Goal: Transaction & Acquisition: Purchase product/service

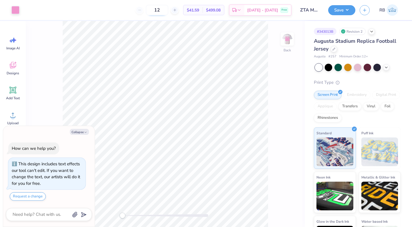
drag, startPoint x: 172, startPoint y: 11, endPoint x: 154, endPoint y: 8, distance: 17.7
click at [154, 8] on input "12" at bounding box center [157, 10] width 22 height 10
click at [288, 36] on img at bounding box center [287, 38] width 23 height 23
click at [288, 36] on img at bounding box center [287, 38] width 11 height 11
click at [168, 14] on input "12" at bounding box center [157, 10] width 22 height 10
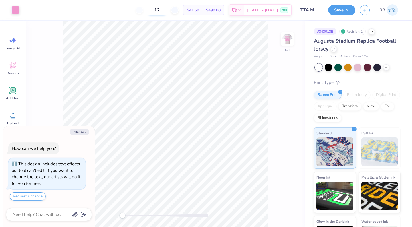
click at [168, 14] on input "12" at bounding box center [157, 10] width 22 height 10
click at [168, 11] on input "12" at bounding box center [157, 10] width 22 height 10
type textarea "x"
type input "1"
type textarea "x"
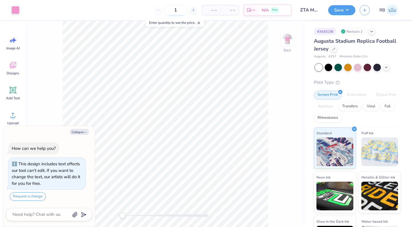
type input "15"
type textarea "x"
type input "1"
type textarea "x"
type input "315"
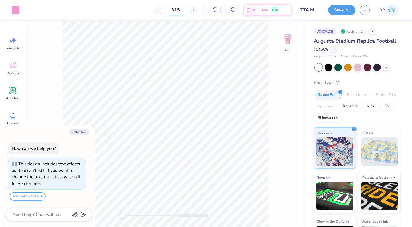
type textarea "x"
type input "315"
click at [165, 11] on input "315" at bounding box center [154, 10] width 22 height 10
type textarea "x"
click at [140, 11] on div at bounding box center [137, 10] width 8 height 8
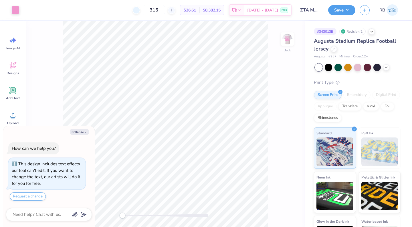
type input "314"
type textarea "x"
click at [137, 10] on line at bounding box center [136, 10] width 2 height 0
click at [139, 10] on icon at bounding box center [137, 10] width 4 height 4
type input "312"
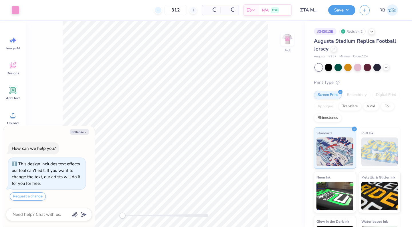
click at [145, 12] on div "312 Per Item Total Est. Delivery N/A Free" at bounding box center [158, 10] width 268 height 20
type textarea "x"
click at [137, 10] on line at bounding box center [136, 10] width 2 height 0
type input "311"
type textarea "x"
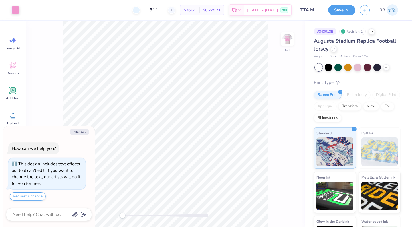
click at [139, 11] on icon at bounding box center [137, 10] width 4 height 4
click at [137, 10] on line at bounding box center [136, 10] width 2 height 0
click at [140, 11] on div at bounding box center [137, 10] width 8 height 8
click at [137, 10] on line at bounding box center [136, 10] width 2 height 0
click at [139, 11] on icon at bounding box center [137, 10] width 4 height 4
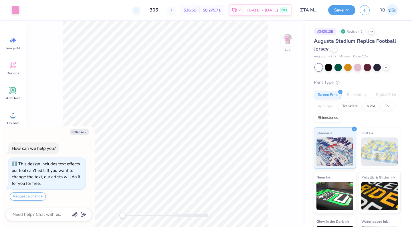
click at [137, 10] on line at bounding box center [136, 10] width 2 height 0
click at [139, 10] on icon at bounding box center [137, 10] width 4 height 4
click at [137, 10] on line at bounding box center [136, 10] width 2 height 0
type input "303"
type textarea "x"
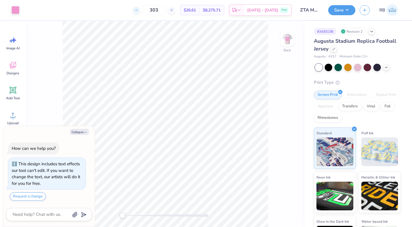
click at [140, 12] on div at bounding box center [137, 10] width 8 height 8
type input "302"
type textarea "x"
click at [140, 12] on div at bounding box center [137, 10] width 8 height 8
click at [140, 13] on div at bounding box center [137, 10] width 8 height 8
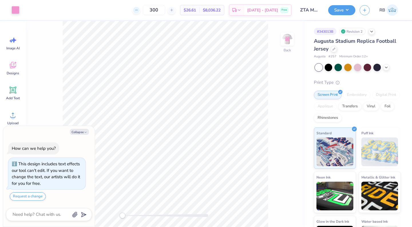
click at [137, 10] on line at bounding box center [136, 10] width 2 height 0
type input "299"
type textarea "x"
click at [173, 10] on line at bounding box center [171, 10] width 2 height 0
type input "300"
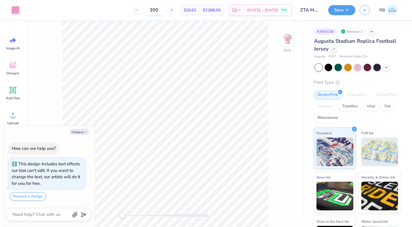
click at [165, 13] on input "300" at bounding box center [154, 10] width 22 height 10
click at [165, 12] on input "300" at bounding box center [154, 10] width 22 height 10
type textarea "x"
click at [174, 12] on icon at bounding box center [172, 10] width 4 height 4
type input "301"
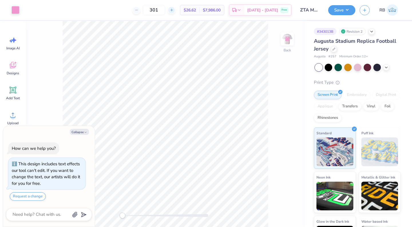
type textarea "x"
click at [173, 10] on line at bounding box center [171, 10] width 2 height 0
click at [174, 11] on icon at bounding box center [172, 10] width 4 height 4
click at [173, 10] on line at bounding box center [171, 10] width 2 height 0
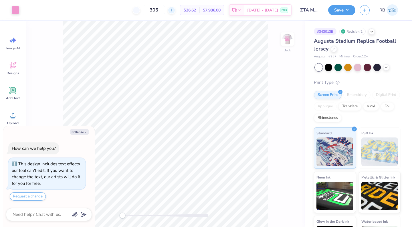
click at [176, 12] on div at bounding box center [172, 10] width 8 height 8
click at [174, 11] on icon at bounding box center [172, 10] width 4 height 4
click at [174, 12] on icon at bounding box center [172, 10] width 4 height 4
click at [173, 10] on line at bounding box center [171, 10] width 2 height 0
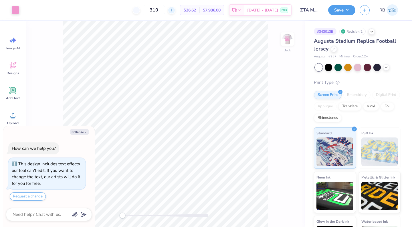
click at [173, 10] on line at bounding box center [171, 10] width 2 height 0
click at [174, 11] on icon at bounding box center [172, 10] width 4 height 4
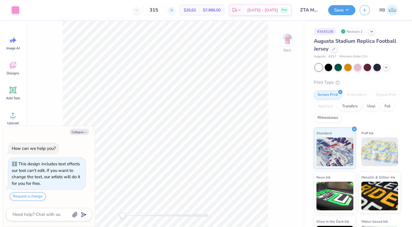
click at [174, 11] on icon at bounding box center [172, 10] width 4 height 4
click at [139, 10] on icon at bounding box center [137, 10] width 4 height 4
type input "315"
click at [335, 48] on icon at bounding box center [334, 48] width 3 height 3
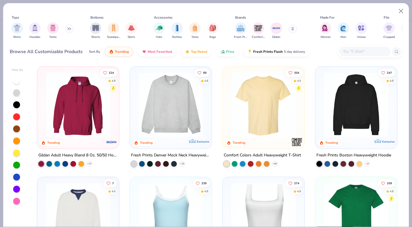
click at [65, 28] on div "Shirts Hoodies Tanks" at bounding box center [43, 30] width 66 height 21
click at [17, 28] on img "filter for Shirts" at bounding box center [17, 27] width 7 height 7
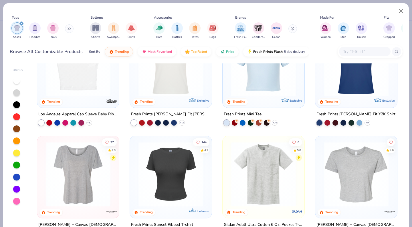
scroll to position [146, 0]
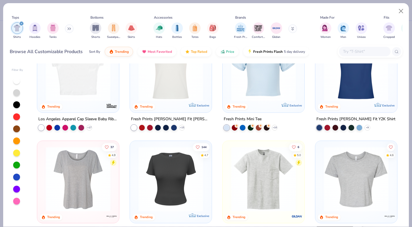
click at [362, 94] on div at bounding box center [356, 68] width 211 height 65
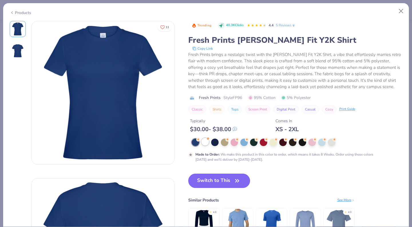
click at [205, 141] on div at bounding box center [205, 141] width 7 height 7
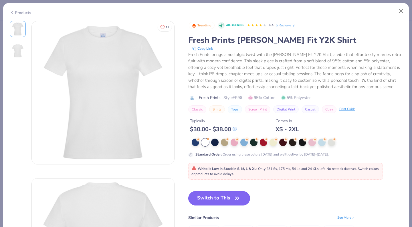
click at [210, 195] on button "Switch to This" at bounding box center [219, 198] width 62 height 14
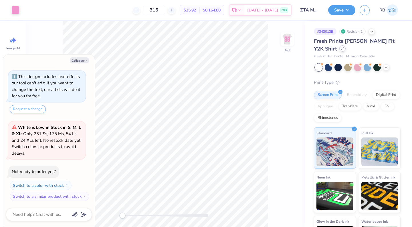
click at [340, 50] on div at bounding box center [343, 48] width 6 height 6
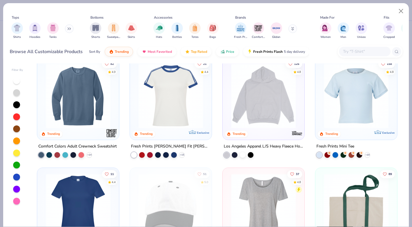
scroll to position [779, 0]
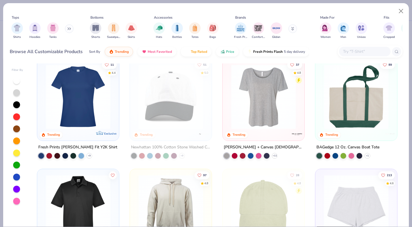
click at [264, 106] on img at bounding box center [264, 96] width 70 height 65
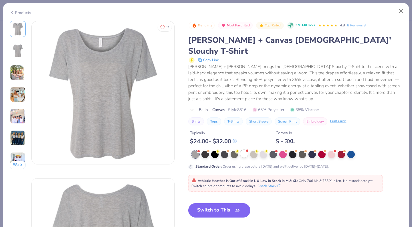
click at [243, 150] on div at bounding box center [244, 153] width 7 height 7
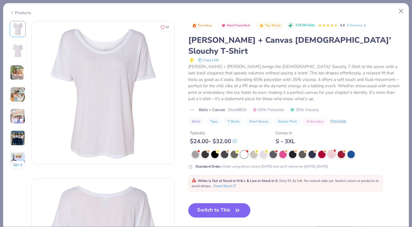
click at [334, 150] on div at bounding box center [331, 153] width 7 height 7
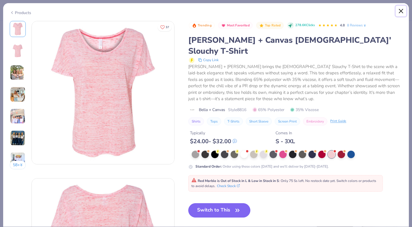
click at [399, 9] on button "Close" at bounding box center [401, 11] width 11 height 11
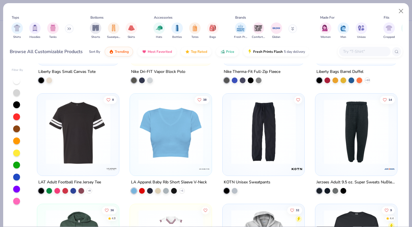
scroll to position [4931, 0]
click at [69, 29] on icon at bounding box center [68, 29] width 1 height 2
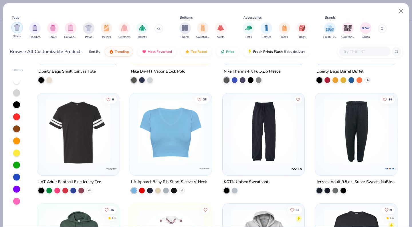
click at [17, 25] on img "filter for Shirts" at bounding box center [17, 27] width 7 height 7
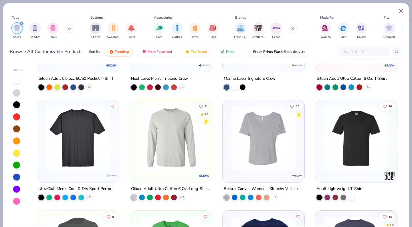
scroll to position [737, 0]
click at [255, 153] on img at bounding box center [264, 138] width 70 height 65
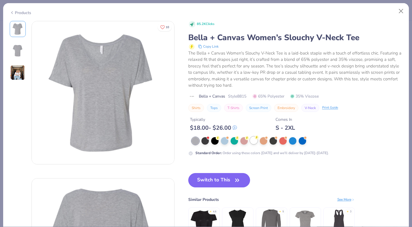
click at [252, 139] on div at bounding box center [253, 139] width 7 height 7
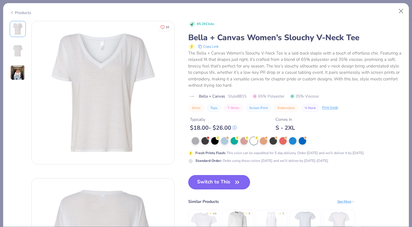
click at [229, 182] on button "Switch to This" at bounding box center [219, 182] width 62 height 14
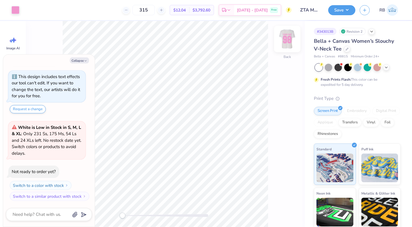
click at [290, 40] on img at bounding box center [287, 38] width 23 height 23
click at [290, 40] on img at bounding box center [287, 38] width 11 height 11
click at [290, 134] on icon at bounding box center [290, 133] width 4 height 5
click at [290, 134] on icon at bounding box center [290, 133] width 8 height 7
click at [287, 41] on img at bounding box center [287, 38] width 23 height 23
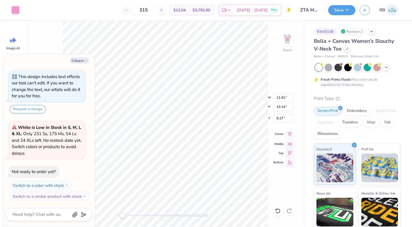
click at [291, 133] on icon at bounding box center [290, 133] width 4 height 5
click at [285, 44] on img at bounding box center [287, 38] width 23 height 23
click at [285, 44] on img at bounding box center [287, 38] width 11 height 11
click at [289, 46] on img at bounding box center [287, 38] width 23 height 23
click at [289, 45] on img at bounding box center [287, 38] width 11 height 11
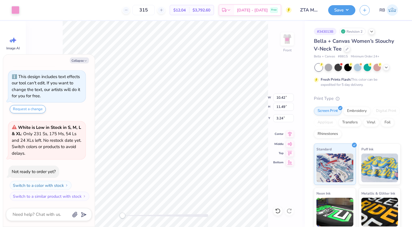
click at [291, 133] on icon at bounding box center [290, 133] width 8 height 7
click at [285, 36] on img at bounding box center [287, 38] width 23 height 23
type textarea "x"
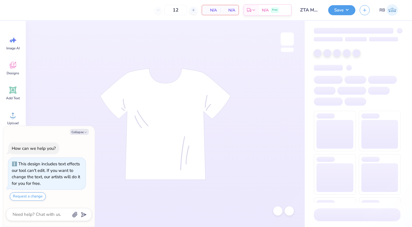
type textarea "x"
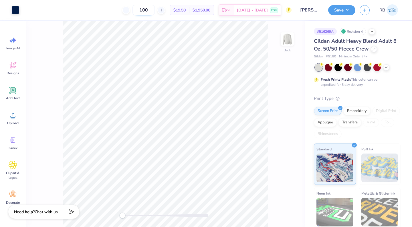
drag, startPoint x: 151, startPoint y: 11, endPoint x: 143, endPoint y: 12, distance: 7.8
click at [143, 12] on input "100" at bounding box center [144, 10] width 22 height 10
click at [155, 8] on input "100" at bounding box center [144, 10] width 22 height 10
type input "95"
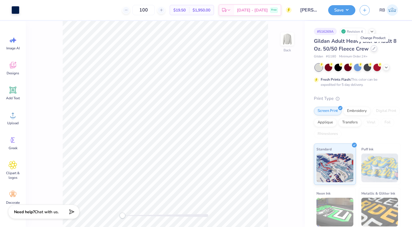
click at [374, 50] on div at bounding box center [374, 48] width 6 height 6
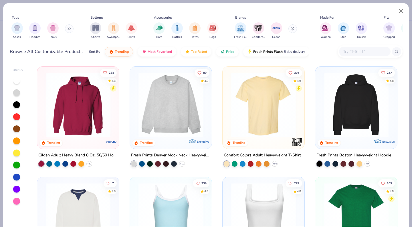
click at [66, 28] on button at bounding box center [69, 28] width 9 height 9
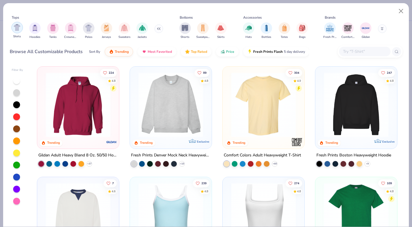
click at [15, 29] on img "filter for Shirts" at bounding box center [17, 27] width 7 height 7
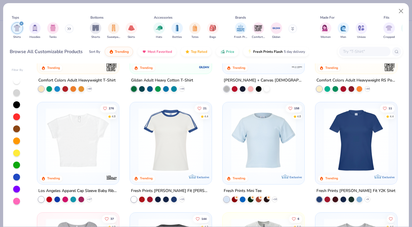
scroll to position [96, 0]
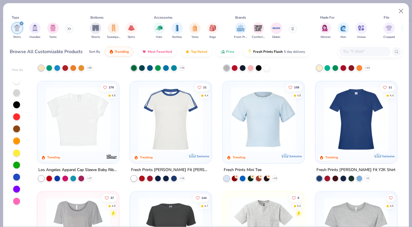
click at [344, 125] on img at bounding box center [356, 119] width 70 height 65
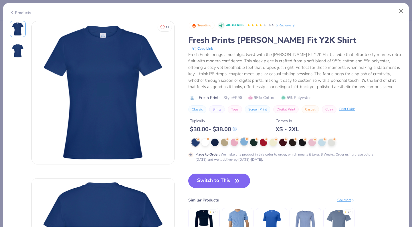
click at [246, 141] on div at bounding box center [244, 141] width 7 height 7
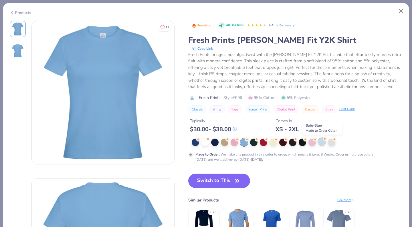
click at [320, 144] on div at bounding box center [321, 141] width 7 height 7
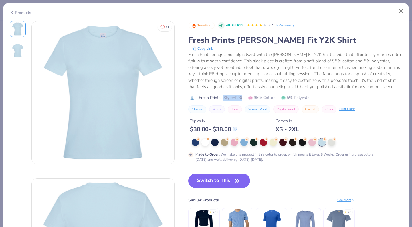
drag, startPoint x: 222, startPoint y: 95, endPoint x: 243, endPoint y: 99, distance: 22.0
click at [243, 99] on div "Fresh Prints Style FP96 95% Cotton 5% Polyester" at bounding box center [295, 97] width 214 height 6
copy div "Style FP96"
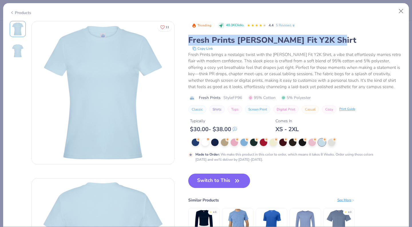
drag, startPoint x: 189, startPoint y: 40, endPoint x: 349, endPoint y: 40, distance: 159.5
click at [349, 40] on div "Fresh Prints Naomi Slim Fit Y2K Shirt" at bounding box center [295, 40] width 214 height 11
copy div "Fresh Prints Naomi Slim Fit Y2K Shirt"
